Goal: Task Accomplishment & Management: Complete application form

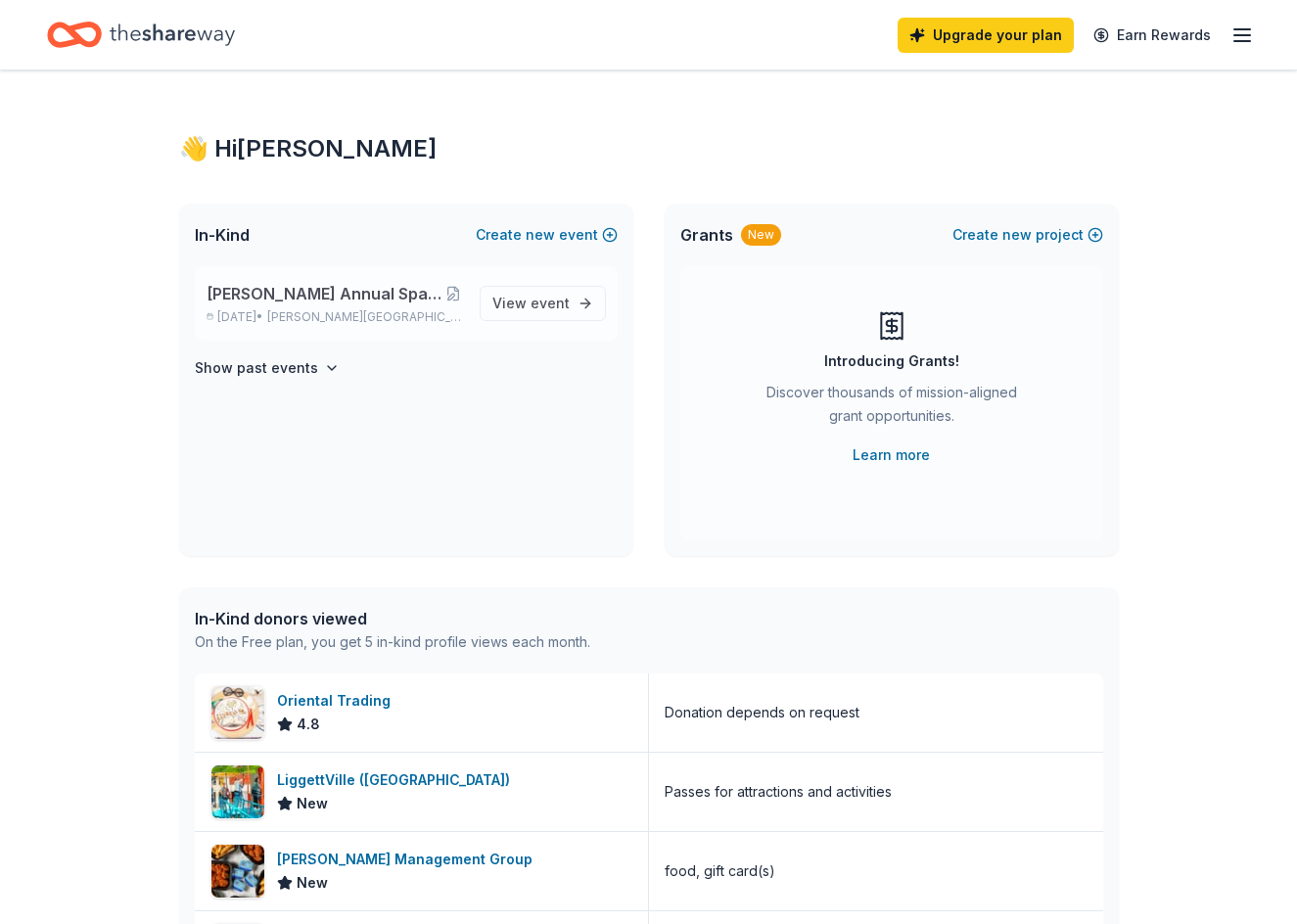
click at [388, 296] on span "[PERSON_NAME] Annual Spaghetti Dinner and Silent Auction" at bounding box center [325, 294] width 238 height 24
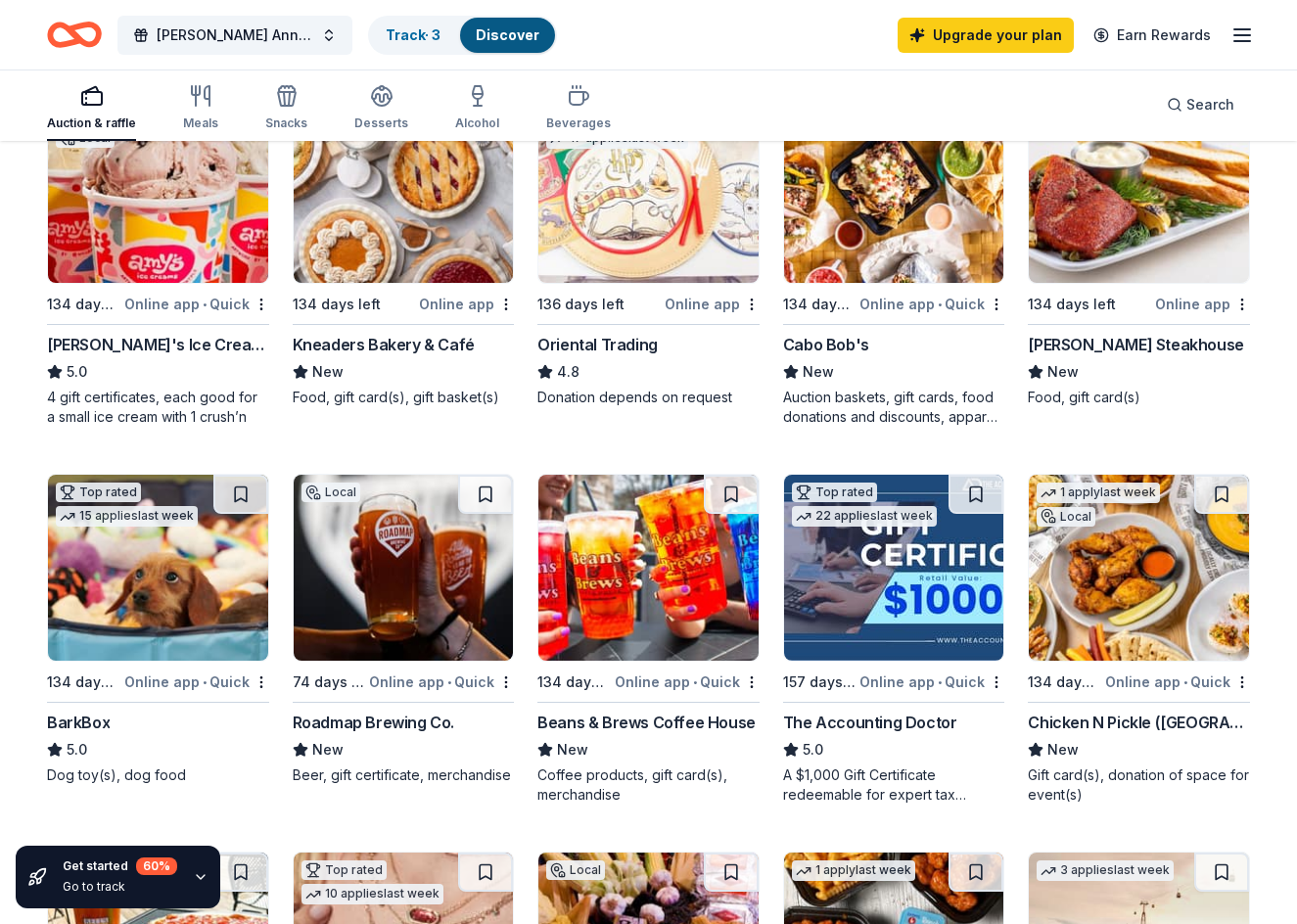
scroll to position [293, 0]
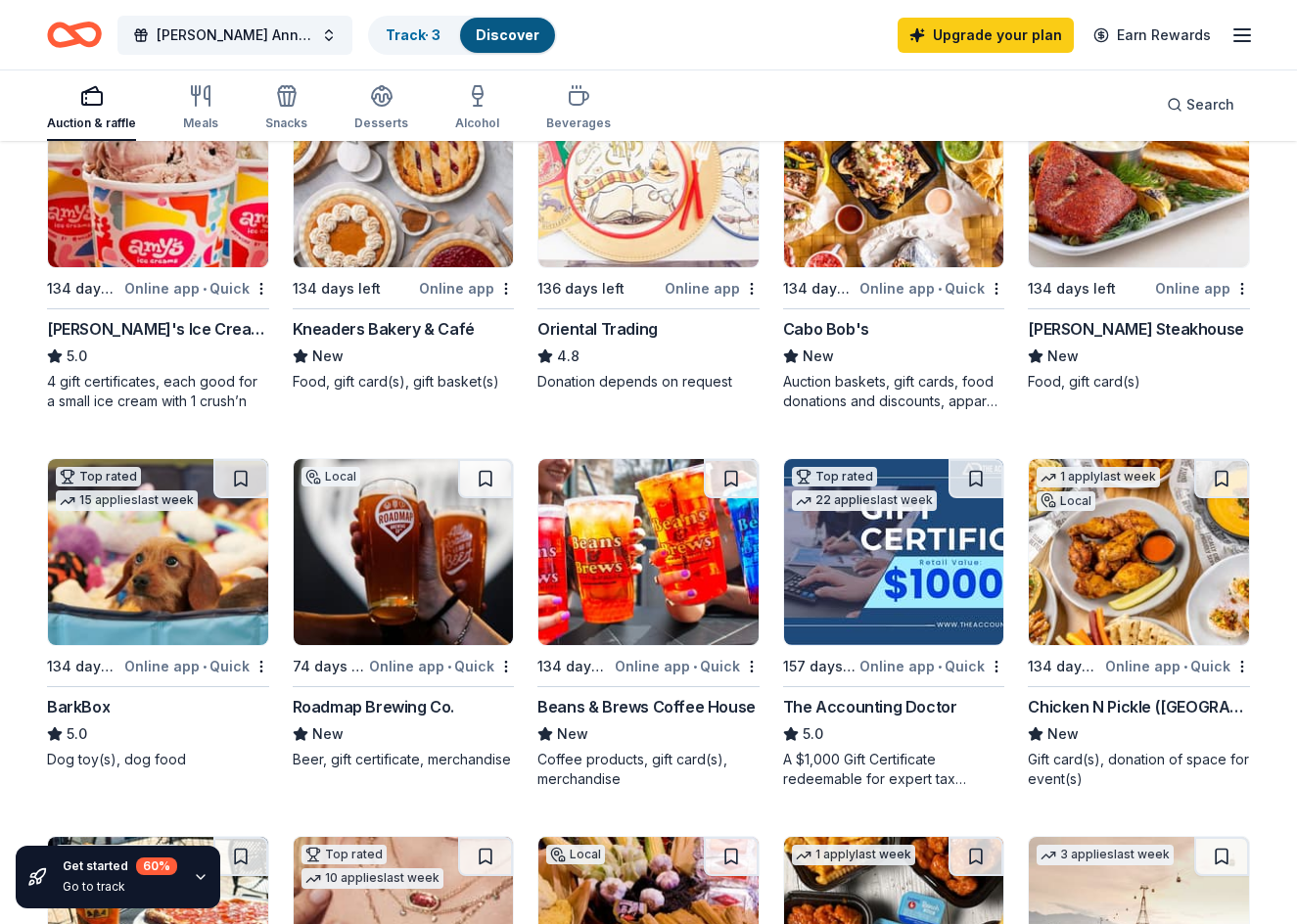
click at [1104, 317] on div "[PERSON_NAME] Steakhouse" at bounding box center [1135, 329] width 216 height 24
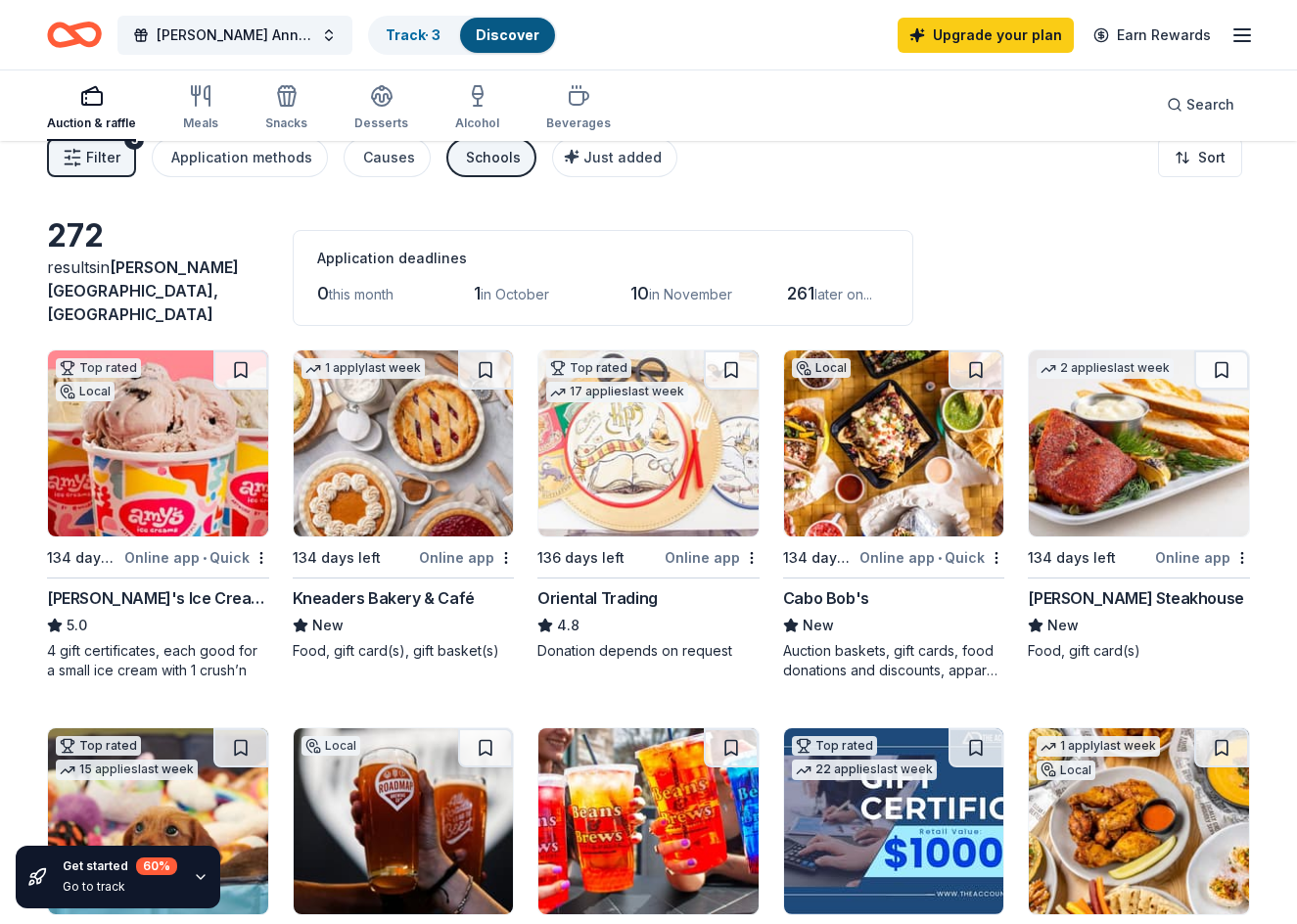
scroll to position [0, 0]
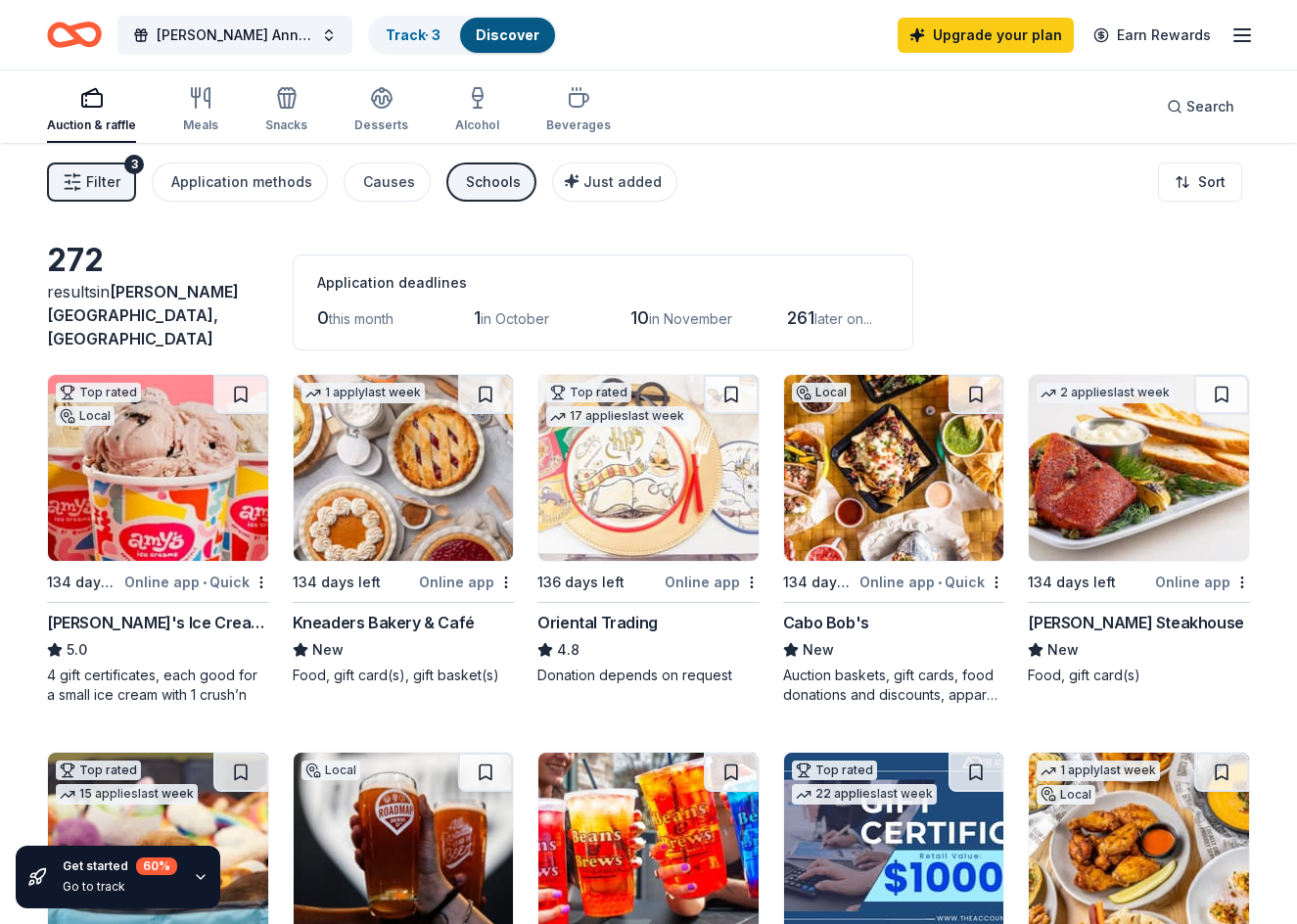
click at [407, 611] on div "Kneaders Bakery & Café" at bounding box center [383, 623] width 182 height 24
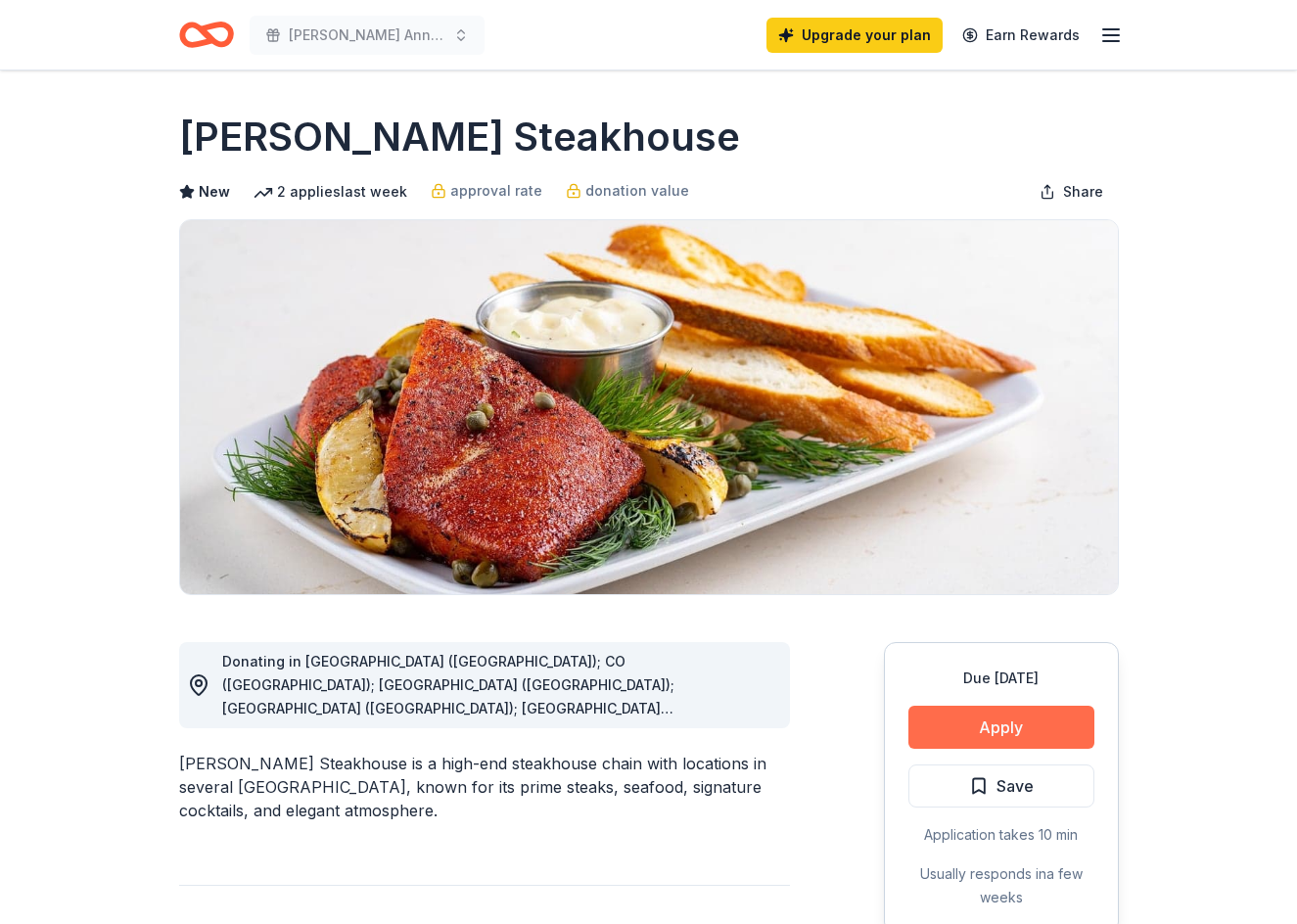
click at [991, 731] on button "Apply" at bounding box center [1001, 726] width 186 height 43
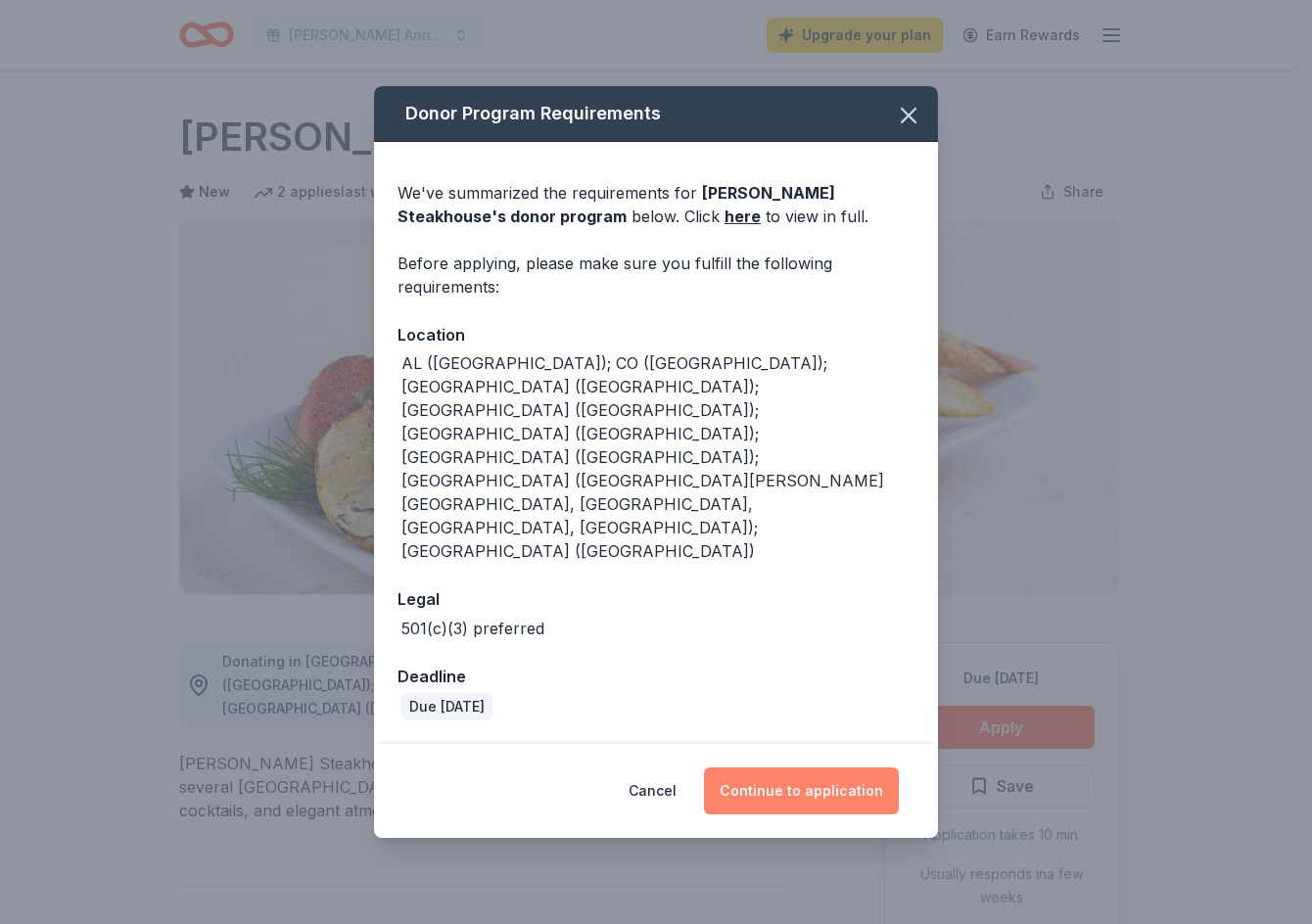
click at [842, 767] on button "Continue to application" at bounding box center [801, 790] width 195 height 47
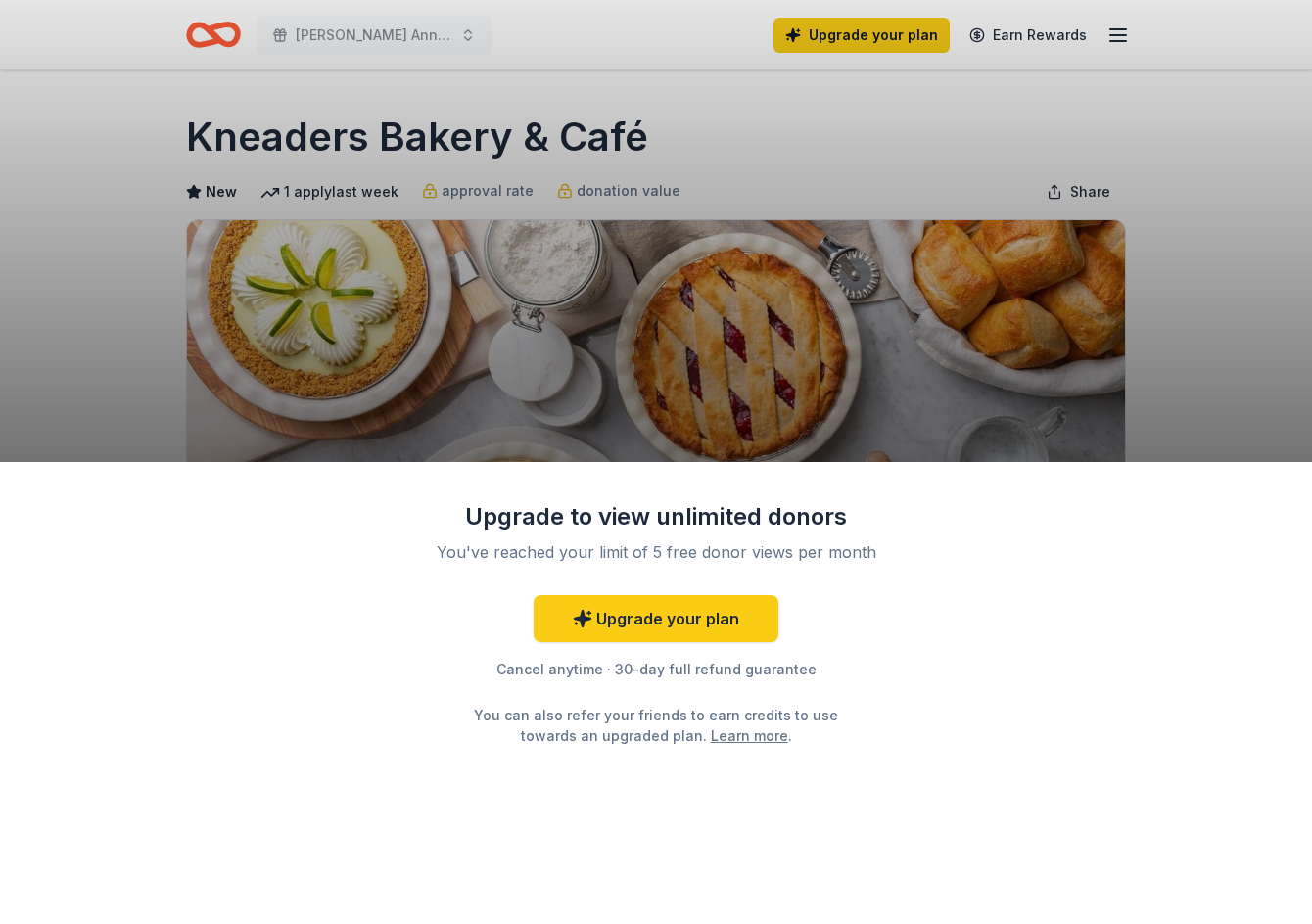
click at [1141, 346] on div "Upgrade to view unlimited donors You've reached your limit of 5 free donor view…" at bounding box center [656, 462] width 1312 height 924
click at [341, 335] on div "Upgrade to view unlimited donors You've reached your limit of 5 free donor view…" at bounding box center [656, 462] width 1312 height 924
